Goal: Task Accomplishment & Management: Complete application form

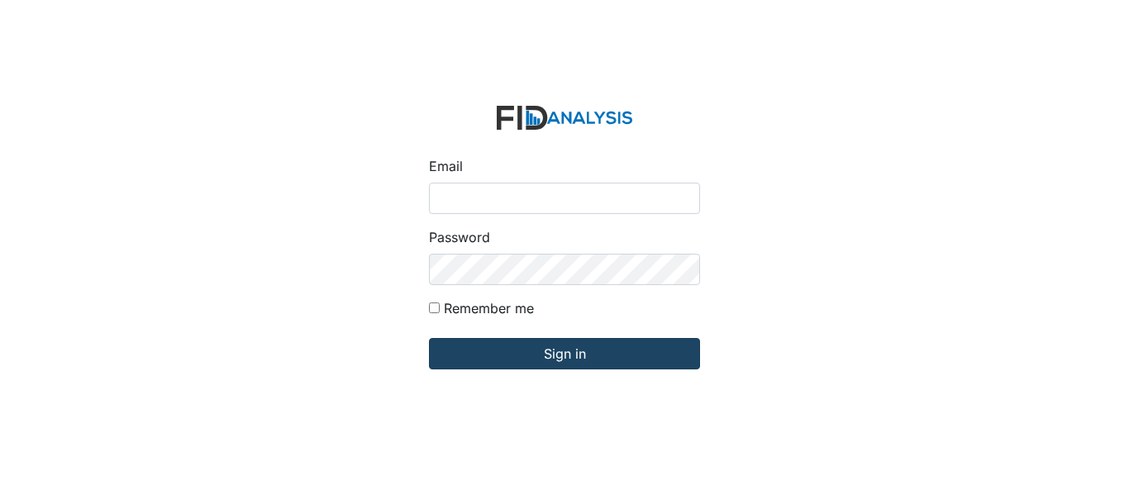
type input "[EMAIL_ADDRESS][DOMAIN_NAME]"
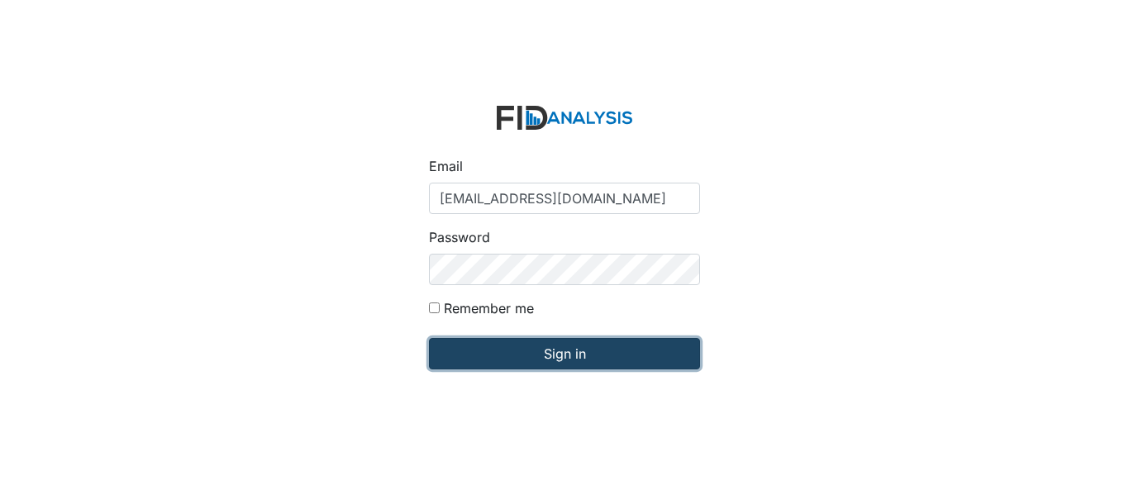
click at [478, 359] on input "Sign in" at bounding box center [564, 353] width 271 height 31
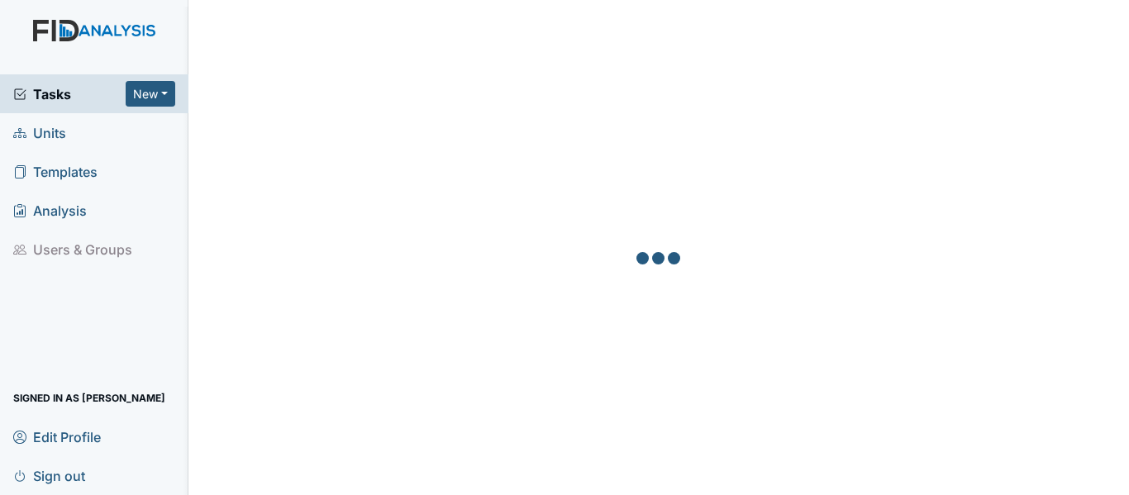
click at [61, 142] on span "Units" at bounding box center [39, 133] width 53 height 26
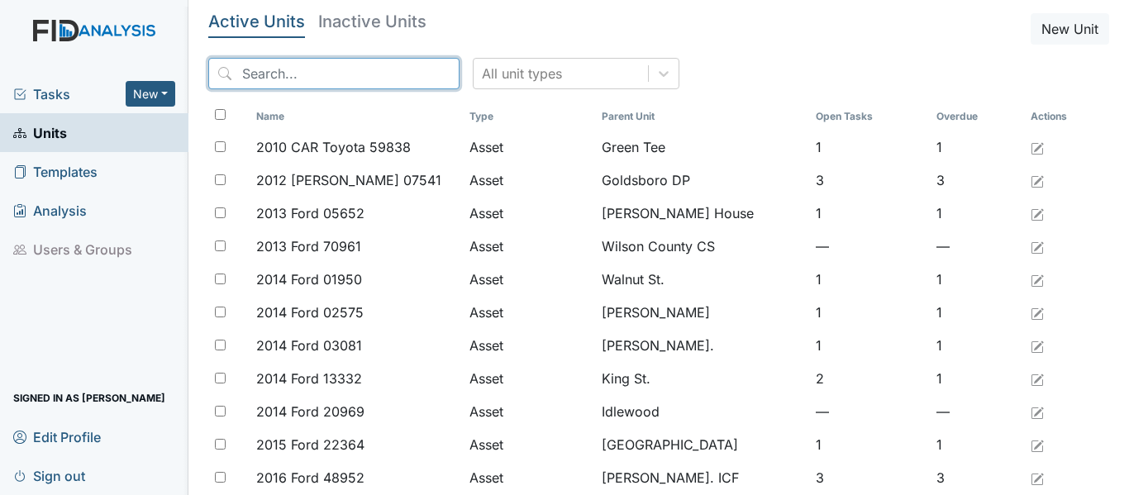
click at [247, 75] on input "search" at bounding box center [333, 73] width 251 height 31
type input "k"
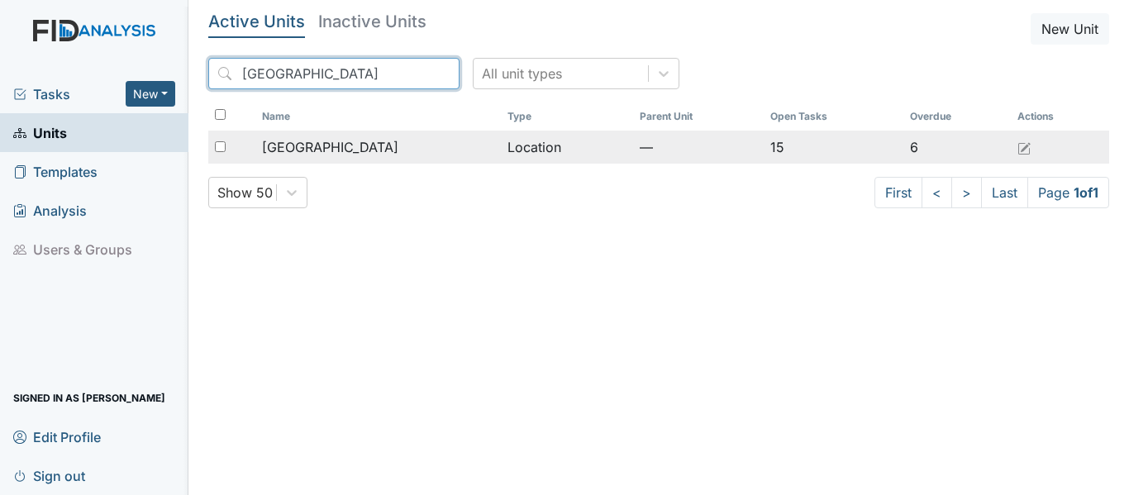
type input "Beaufort heights"
click at [403, 151] on div "Beaufort Heights" at bounding box center [378, 147] width 232 height 20
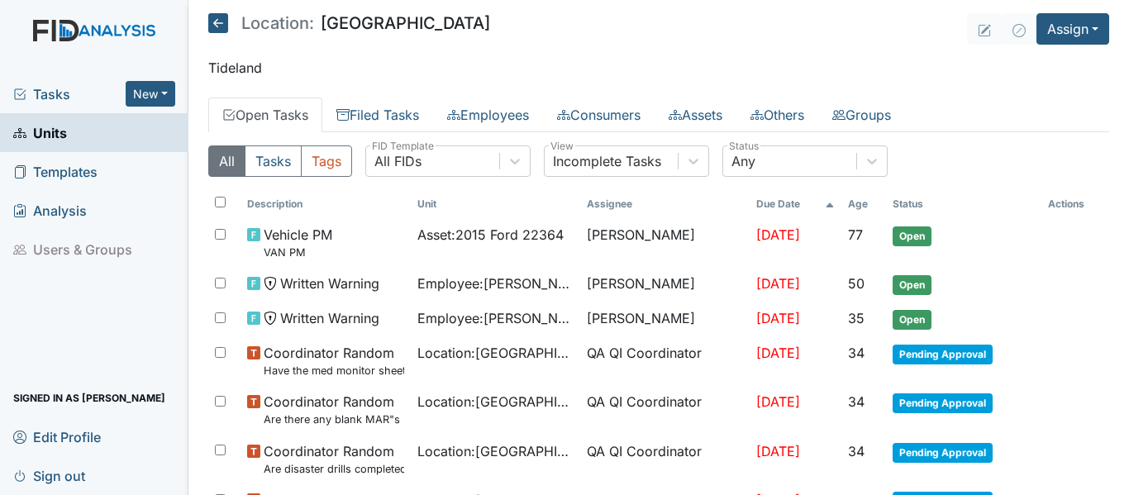
click at [220, 21] on icon at bounding box center [218, 23] width 20 height 20
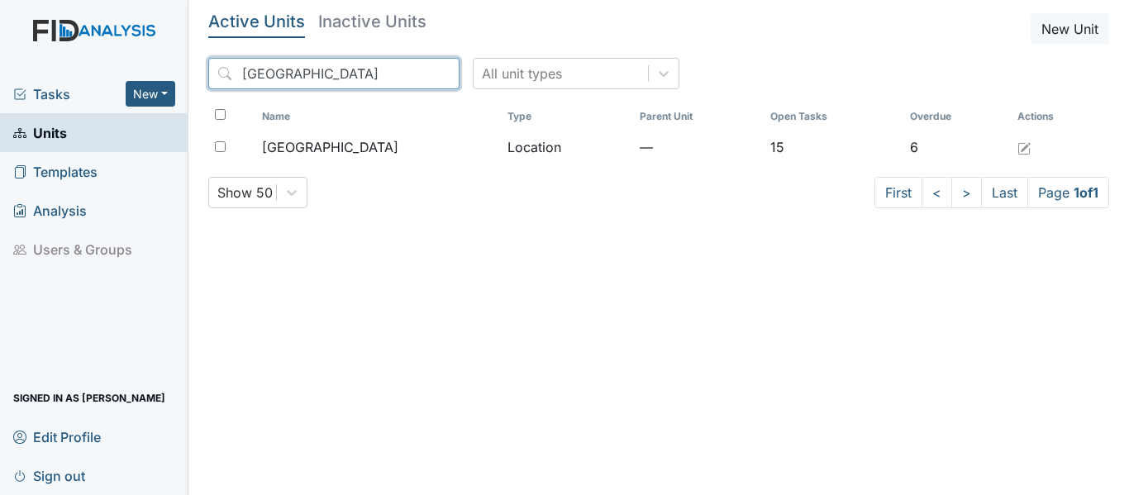
click at [351, 74] on input "Beaufort heights" at bounding box center [333, 73] width 251 height 31
type input "B"
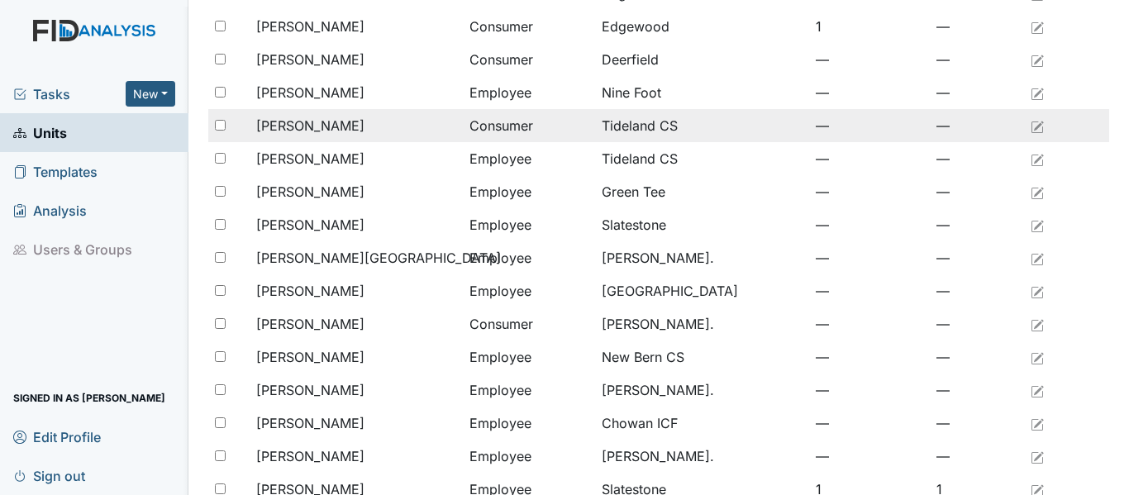
scroll to position [368, 0]
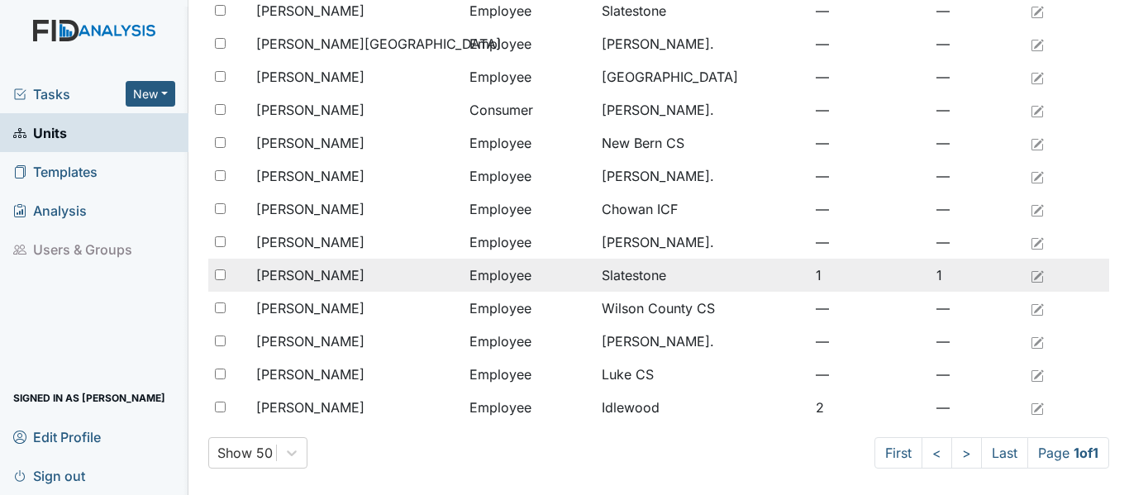
type input "williams"
click at [345, 274] on span "[PERSON_NAME]" at bounding box center [310, 275] width 108 height 20
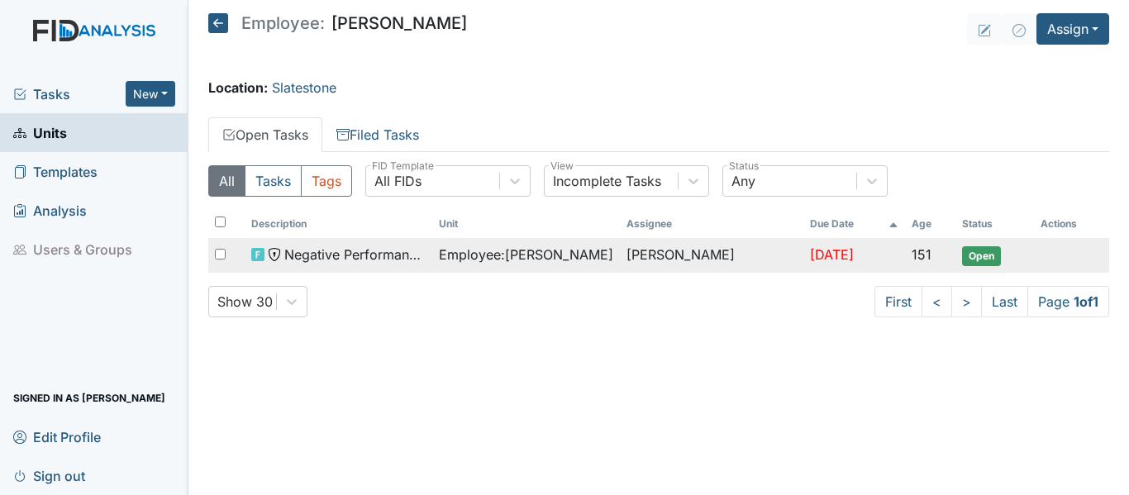
click at [536, 252] on span "Employee : [PERSON_NAME]" at bounding box center [526, 255] width 174 height 20
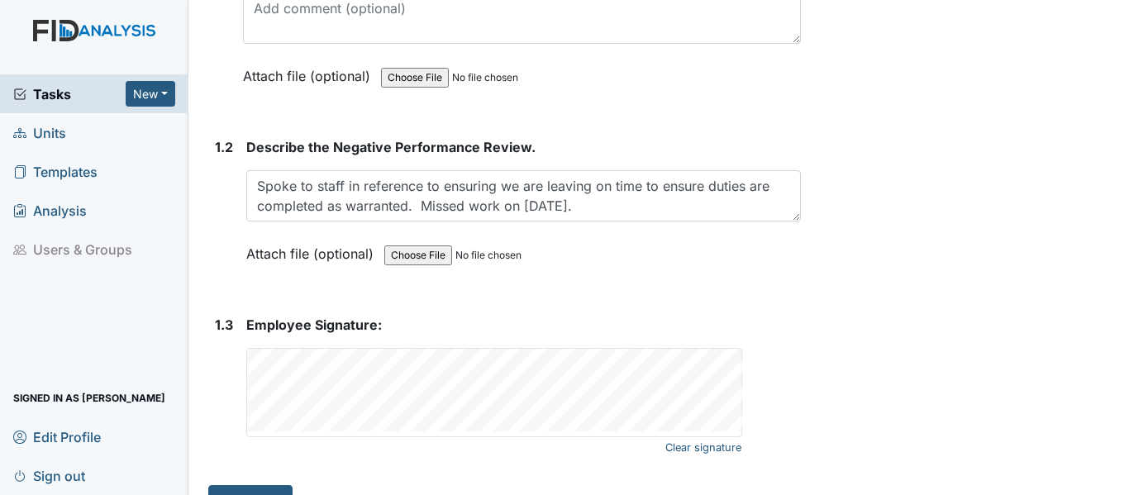
scroll to position [482, 0]
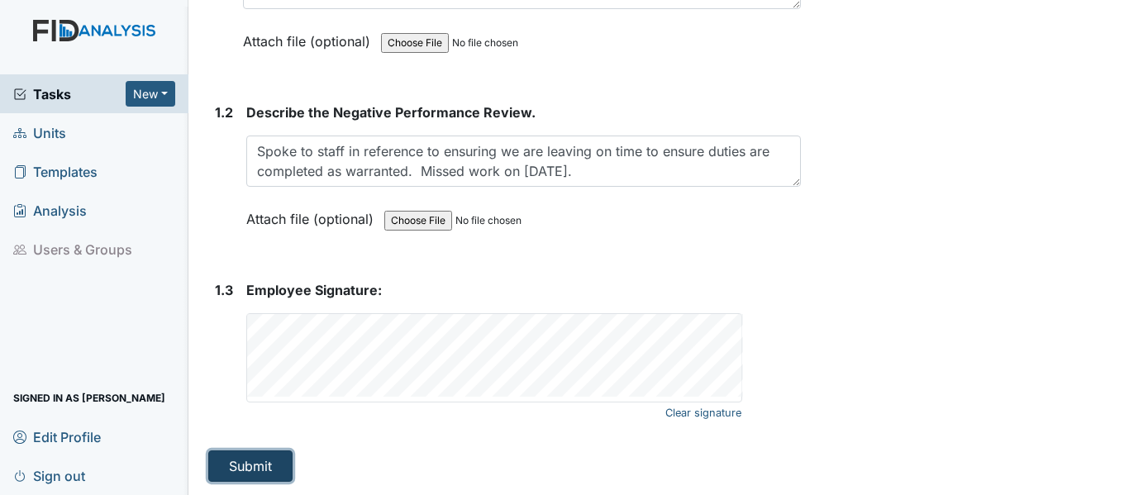
drag, startPoint x: 971, startPoint y: 170, endPoint x: 275, endPoint y: 473, distance: 758.5
click at [275, 473] on button "Submit" at bounding box center [250, 465] width 84 height 31
